Goal: Navigation & Orientation: Understand site structure

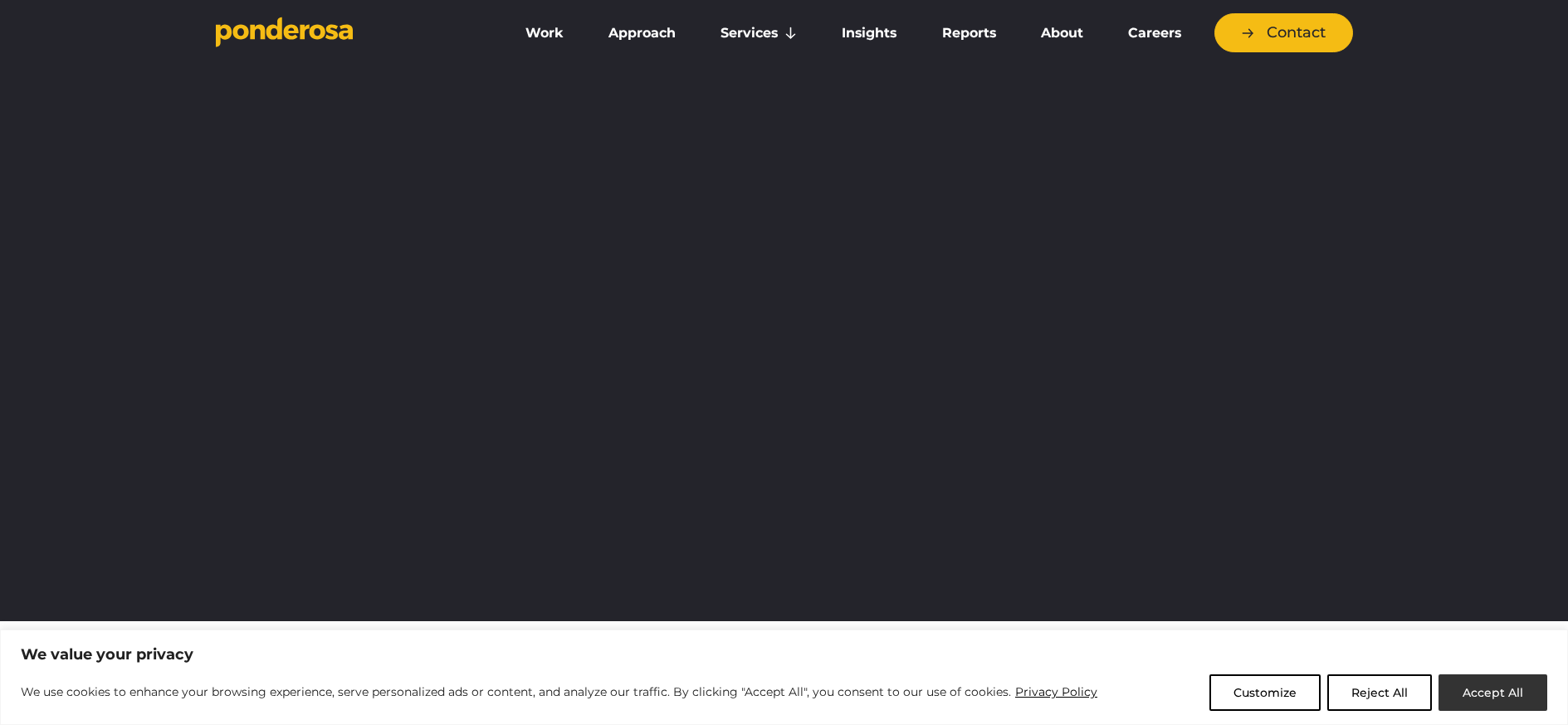
click at [1465, 702] on button "Accept All" at bounding box center [1493, 692] width 109 height 37
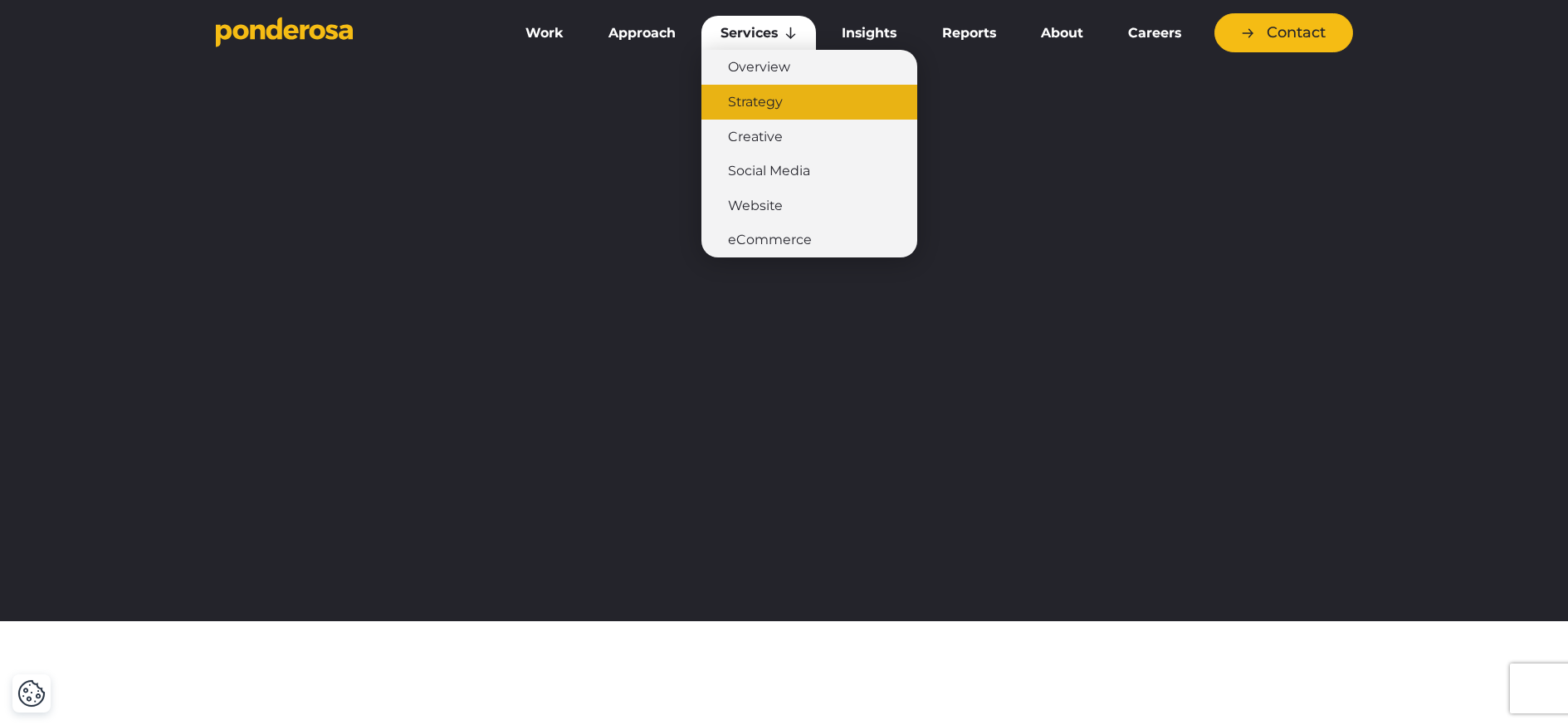
click at [799, 112] on link "Strategy" at bounding box center [809, 102] width 216 height 35
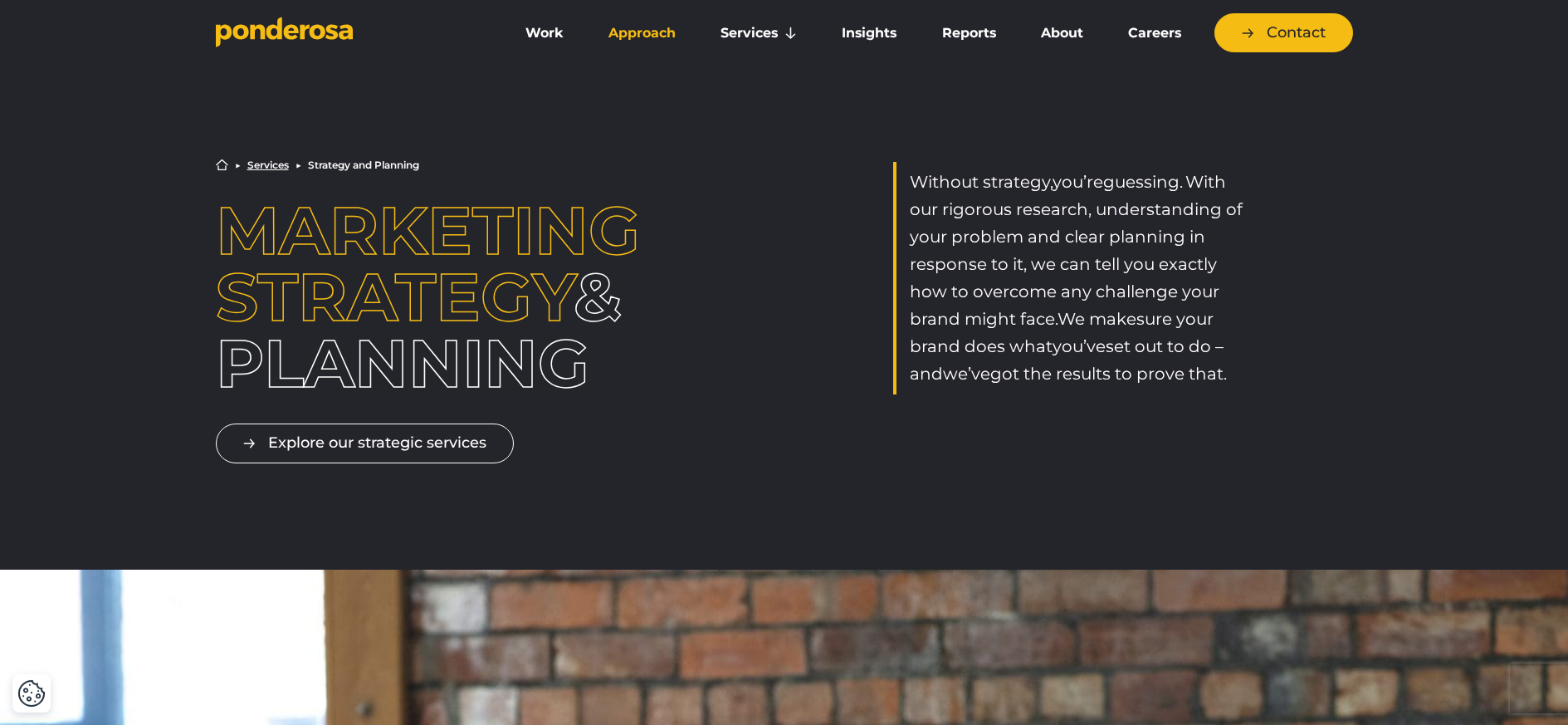
click at [648, 44] on link "Approach" at bounding box center [642, 33] width 106 height 35
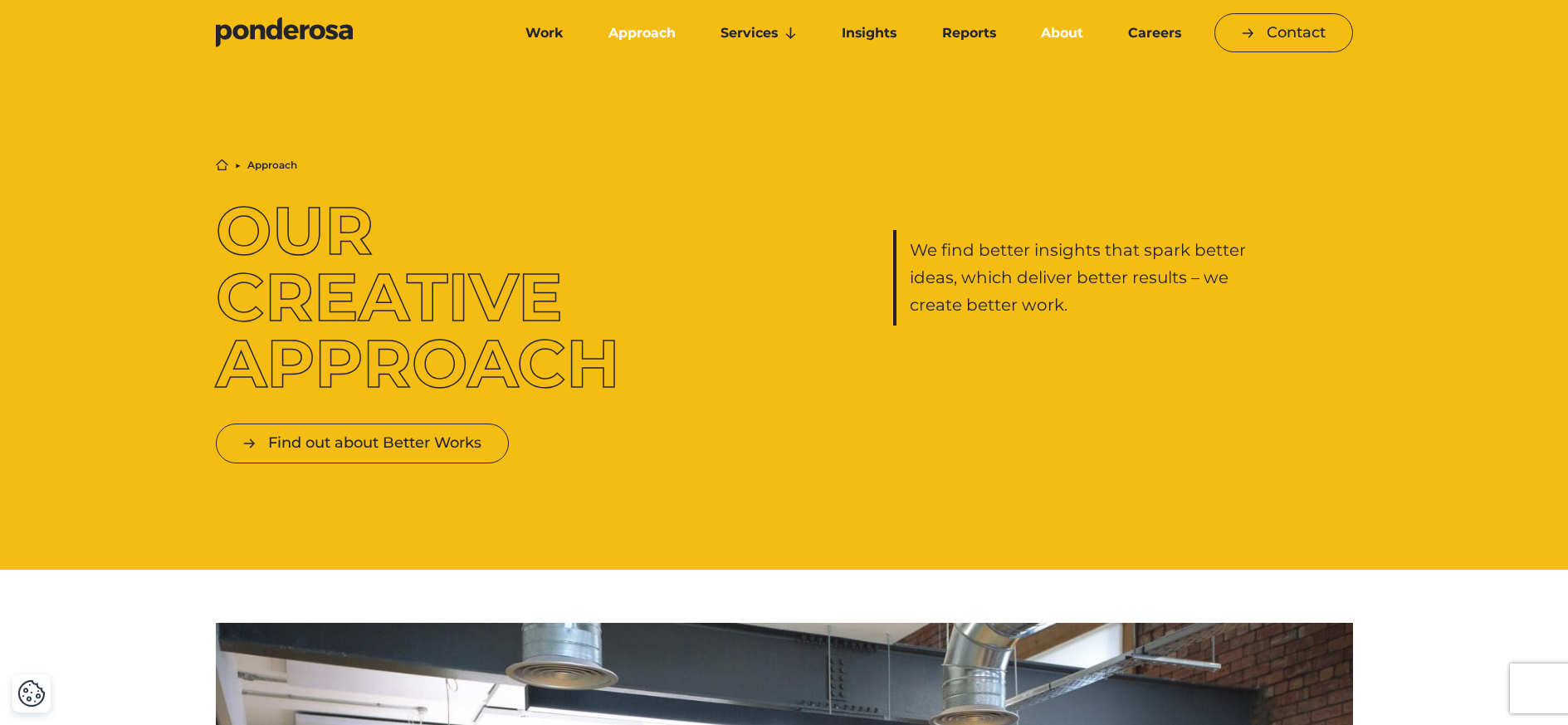
click at [1052, 38] on link "About" at bounding box center [1061, 33] width 81 height 35
